Goal: Navigation & Orientation: Find specific page/section

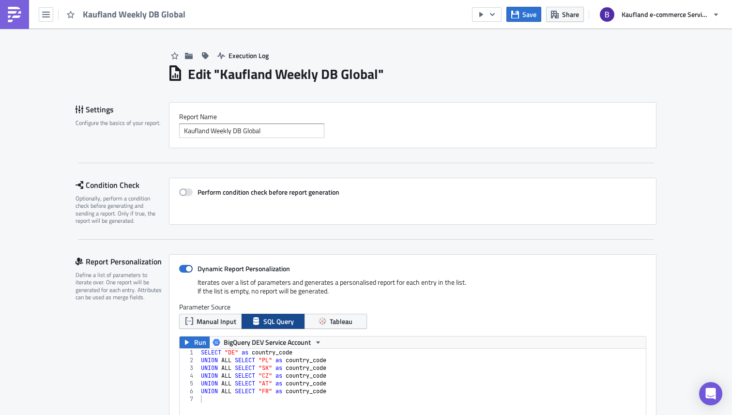
scroll to position [111, 466]
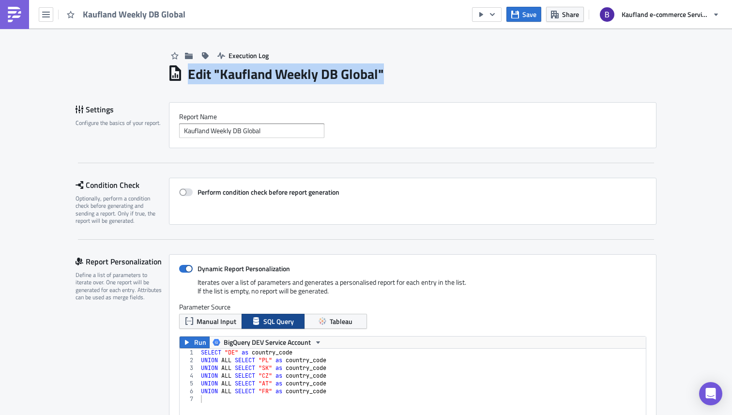
drag, startPoint x: 390, startPoint y: 77, endPoint x: 177, endPoint y: 72, distance: 212.5
click at [177, 72] on div "Edit " Kaufland Weekly DB Global "" at bounding box center [411, 73] width 489 height 20
click at [427, 80] on div "Edit " Kaufland Weekly DB Global "" at bounding box center [411, 73] width 489 height 20
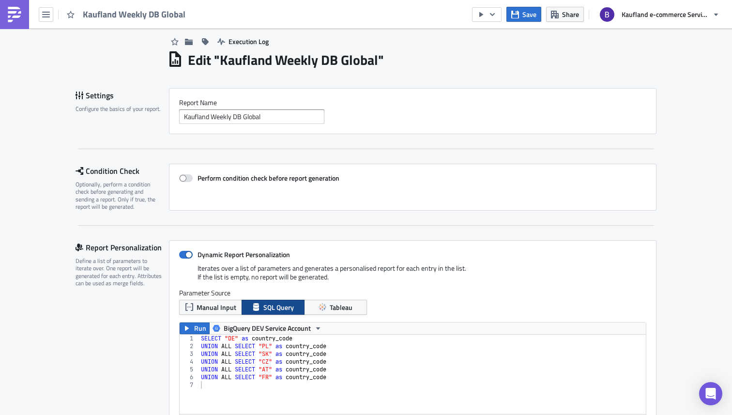
scroll to position [0, 0]
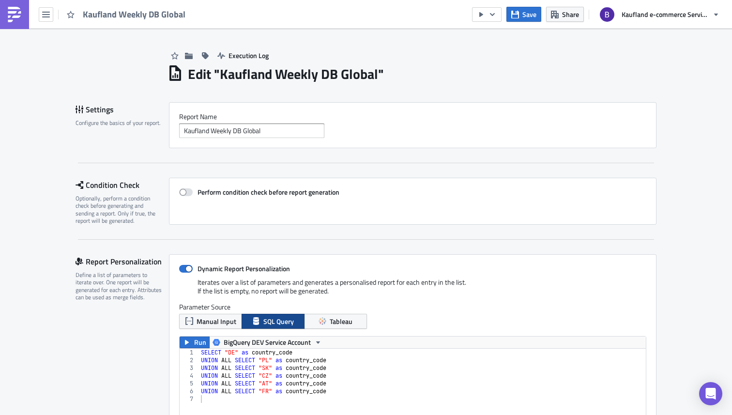
click at [22, 19] on link at bounding box center [14, 14] width 29 height 29
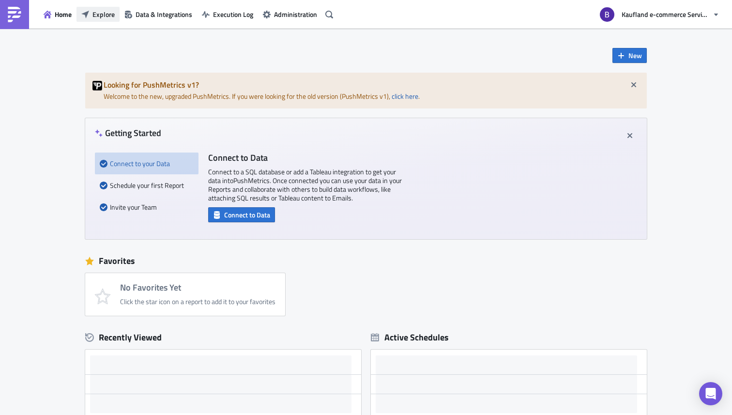
click at [104, 19] on span "Explore" at bounding box center [103, 14] width 22 height 10
